Goal: Book appointment/travel/reservation

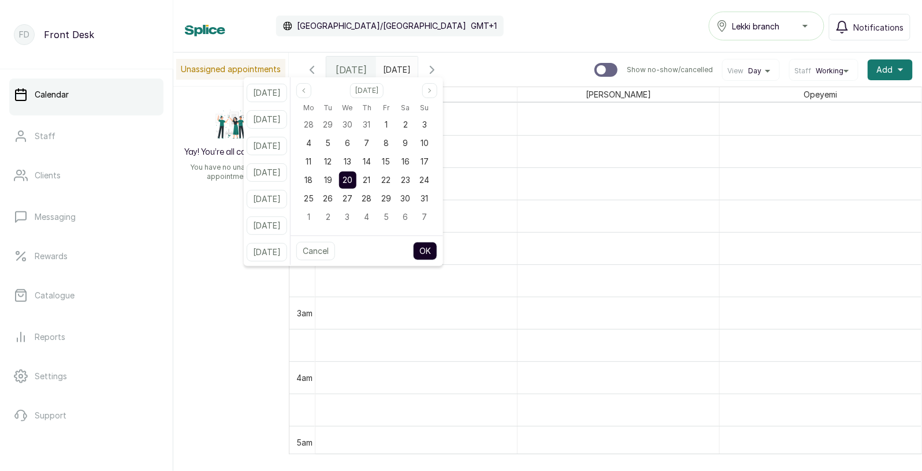
scroll to position [923, 0]
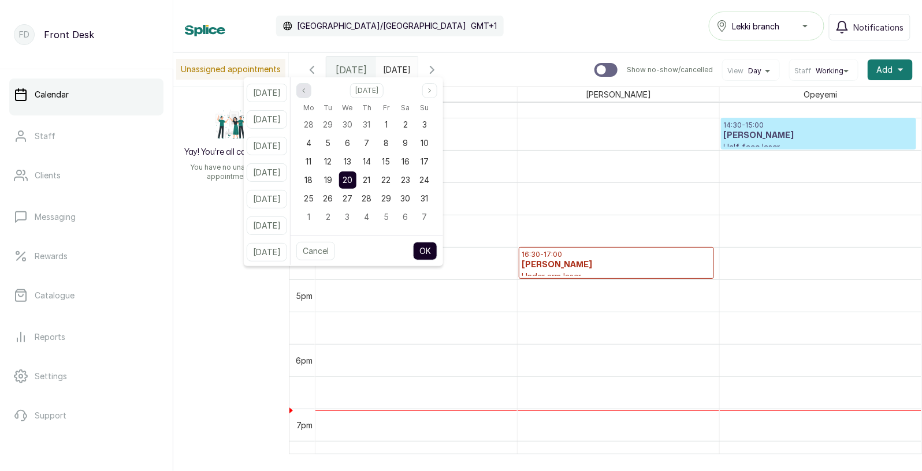
click at [307, 88] on icon "page previous" at bounding box center [303, 90] width 7 height 7
click at [370, 197] on span "31" at bounding box center [367, 199] width 8 height 10
click at [436, 244] on button "OK" at bounding box center [425, 251] width 24 height 18
type input "[DATE]"
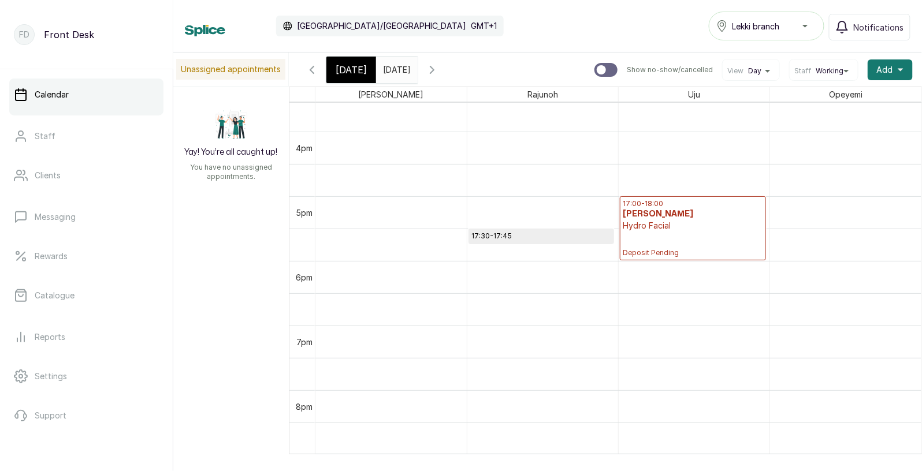
scroll to position [1029, 0]
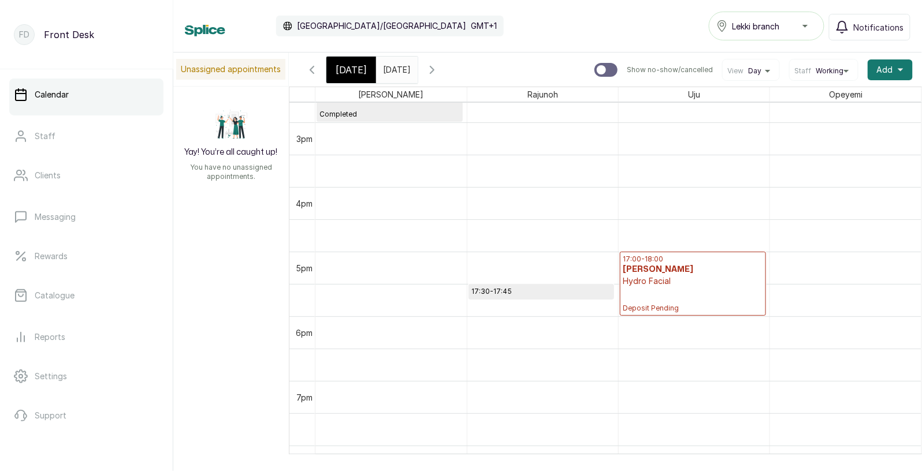
click at [341, 75] on span "[DATE]" at bounding box center [351, 70] width 31 height 14
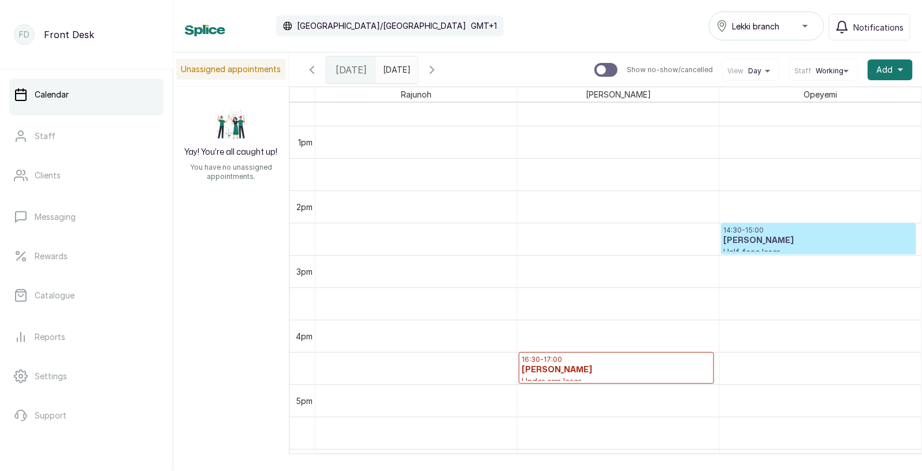
click at [785, 241] on h3 "[PERSON_NAME]" at bounding box center [818, 241] width 189 height 12
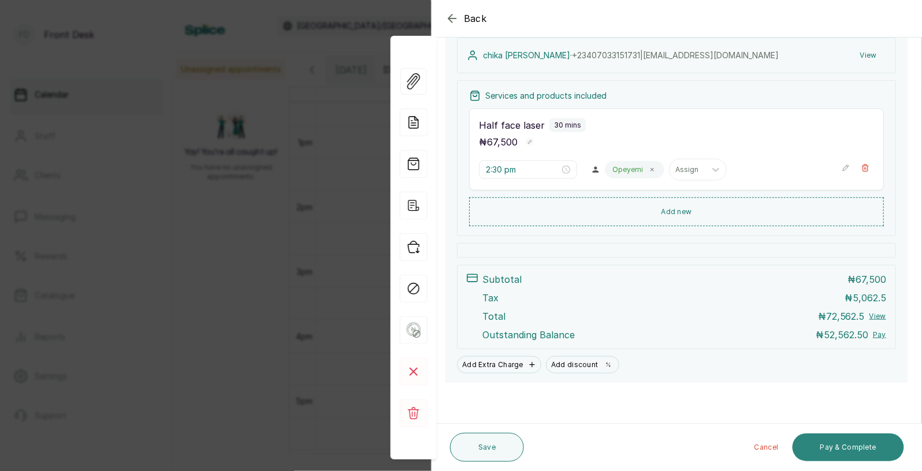
click at [843, 448] on button "Pay & Complete" at bounding box center [848, 448] width 111 height 28
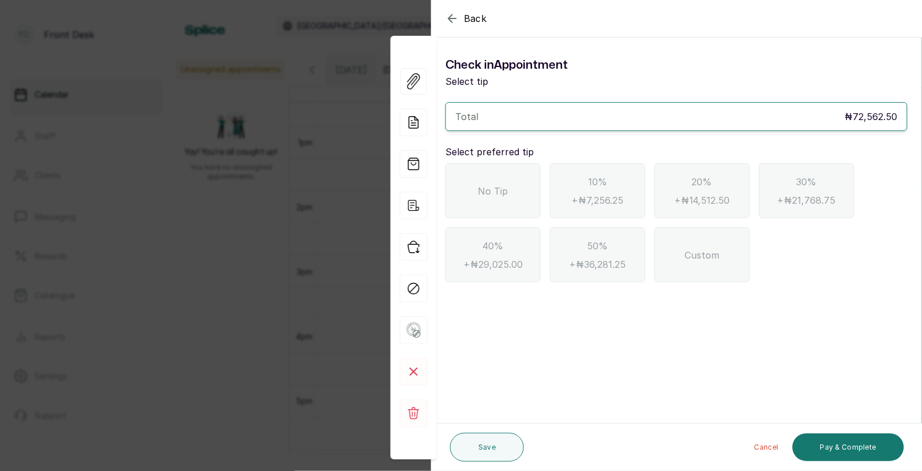
click at [455, 17] on icon "button" at bounding box center [452, 19] width 14 height 14
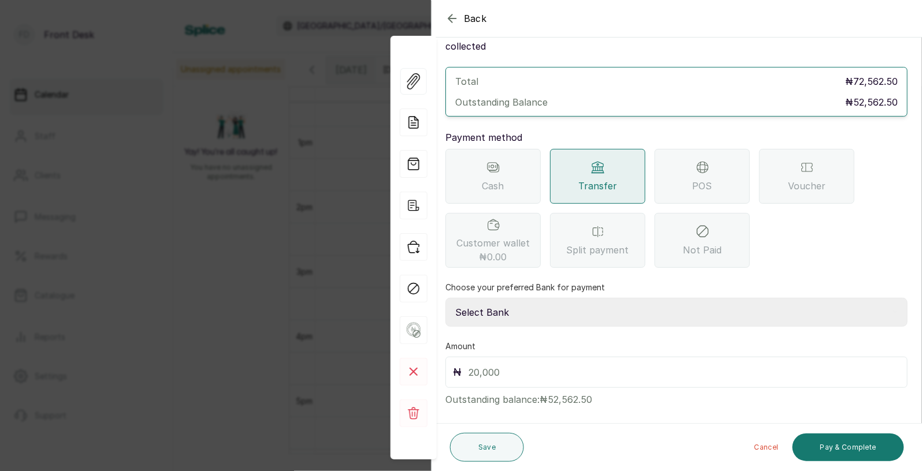
click at [523, 300] on select "Select Bank [PERSON_NAME] Fairmoney Microfinance Bank SKN ANALYTICS MED AESTH. …" at bounding box center [676, 312] width 462 height 29
select select "43272bc0-21c6-4b19-b9fb-c2093b8603c2"
click at [532, 365] on input "text" at bounding box center [685, 373] width 432 height 16
type input "52,562.5"
click at [835, 448] on button "Pay & Complete" at bounding box center [848, 448] width 111 height 28
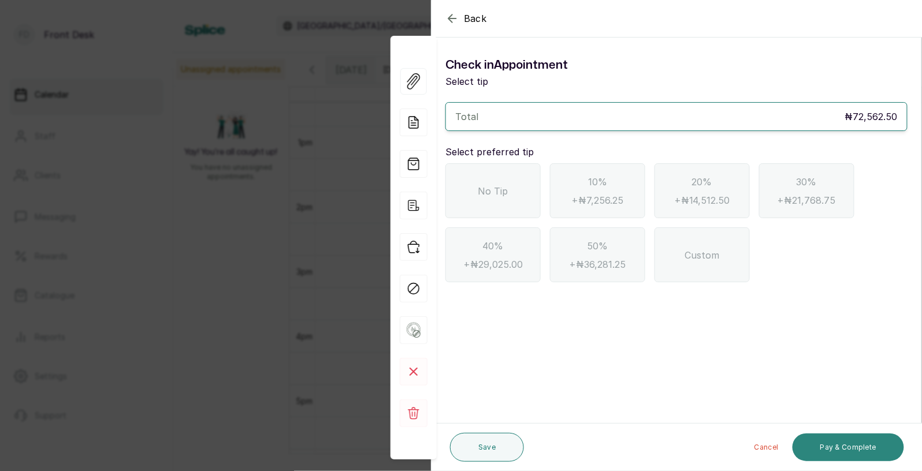
scroll to position [0, 0]
click at [488, 194] on span "No Tip" at bounding box center [493, 191] width 30 height 14
click at [838, 448] on button "Pay & Complete" at bounding box center [848, 448] width 111 height 28
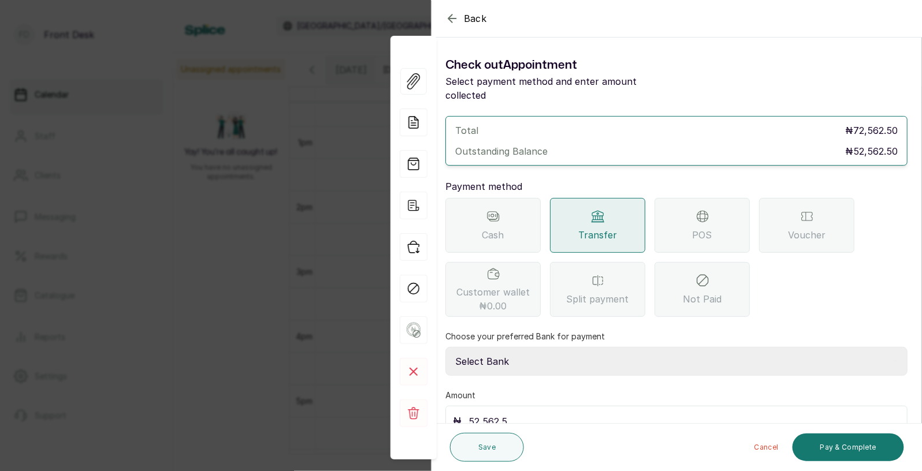
click at [578, 351] on select "Select Bank [PERSON_NAME] Fairmoney Microfinance Bank SKN ANALYTICS MED AESTH. …" at bounding box center [676, 361] width 462 height 29
select select "43272bc0-21c6-4b19-b9fb-c2093b8603c2"
click at [844, 448] on button "Pay & Complete" at bounding box center [848, 448] width 111 height 28
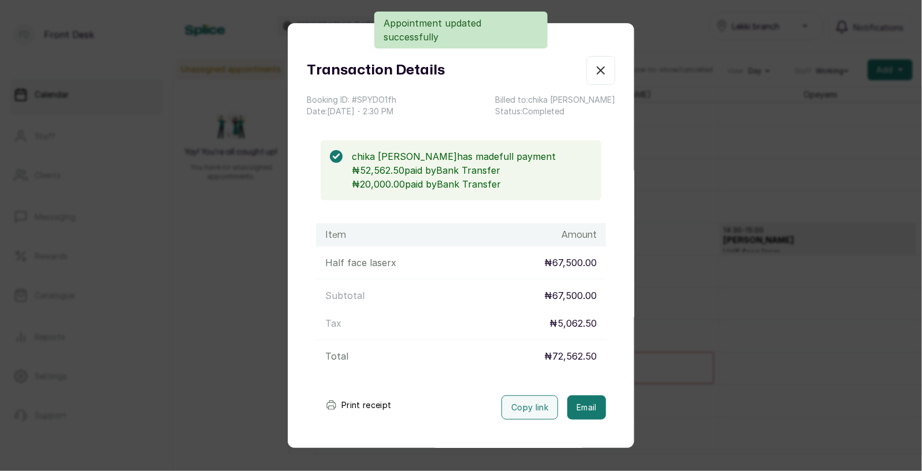
scroll to position [42, 0]
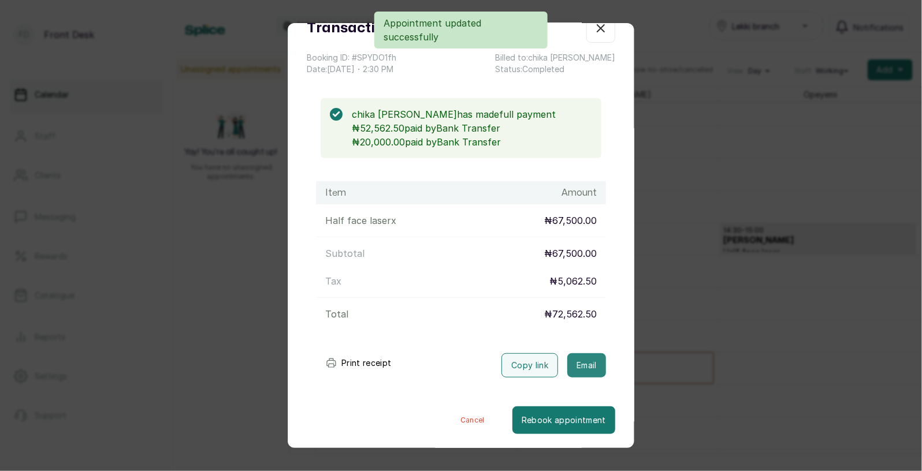
click at [586, 361] on button "Email" at bounding box center [586, 366] width 39 height 24
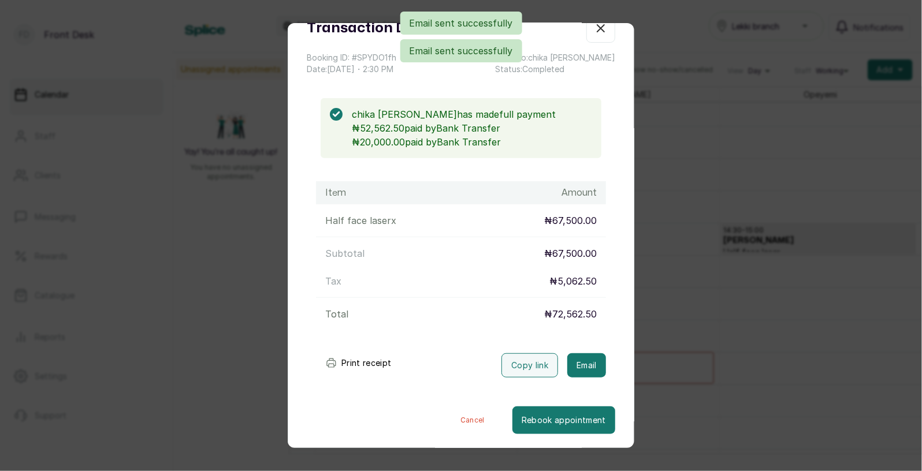
click at [712, 307] on div "Transaction Details Booking ID: # SPYDO1fh Date: [DATE] ・ 2:30 PM Billed to: [P…" at bounding box center [461, 235] width 922 height 471
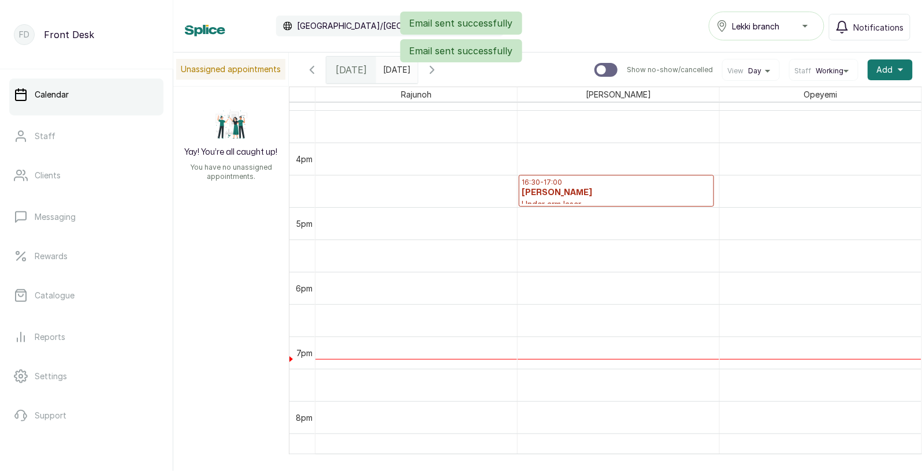
scroll to position [1031, 0]
